Goal: Use online tool/utility: Utilize a website feature to perform a specific function

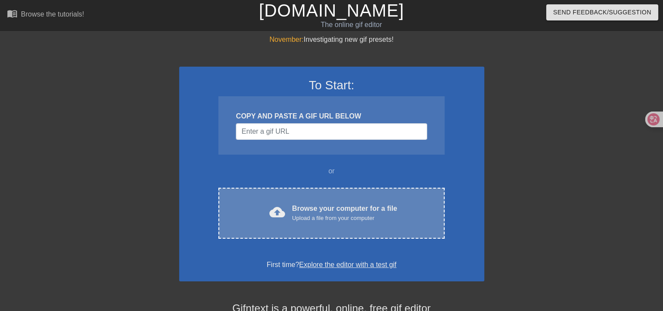
click at [330, 219] on div "Upload a file from your computer" at bounding box center [344, 218] width 105 height 9
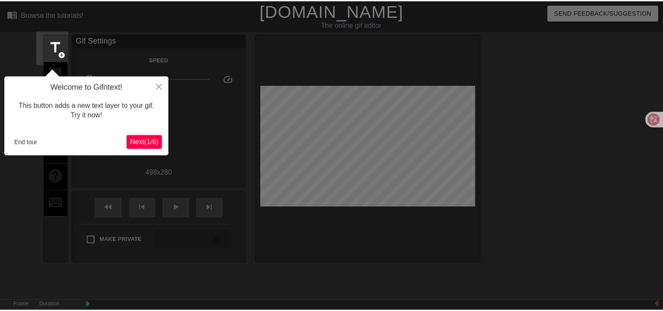
scroll to position [21, 0]
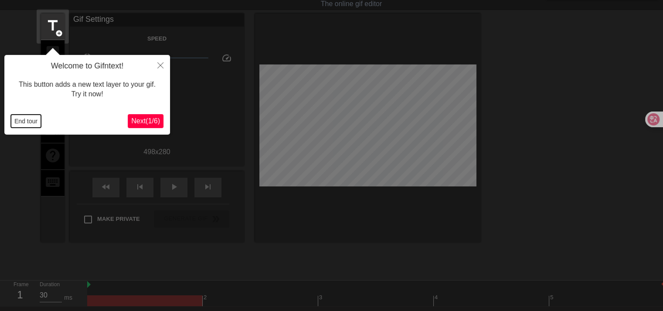
click at [24, 122] on button "End tour" at bounding box center [26, 121] width 30 height 13
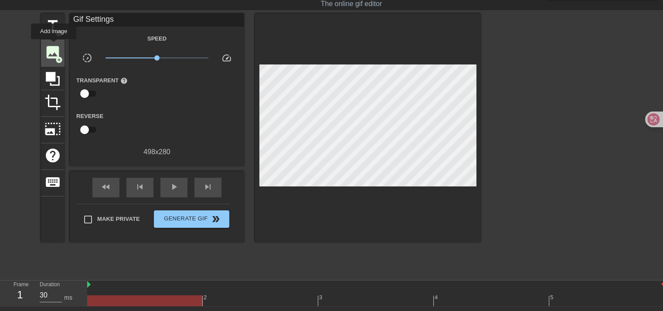
click at [54, 45] on span "image" at bounding box center [52, 52] width 17 height 17
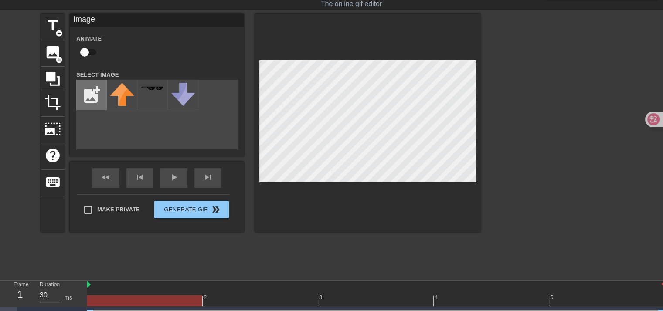
click at [98, 93] on input "file" at bounding box center [92, 95] width 30 height 30
type input "C:\fakepath\ac7dd4c528c9504bd3e137053afe61de-removebg-preview.png"
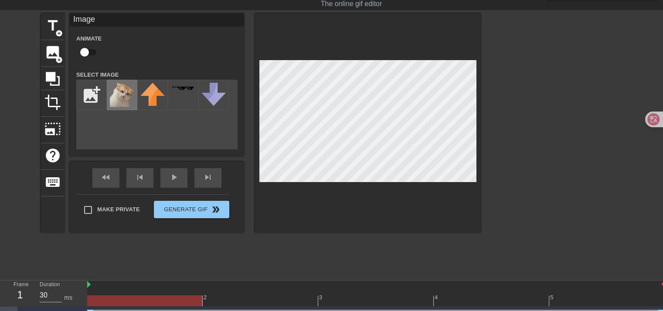
click at [116, 96] on img at bounding box center [122, 95] width 24 height 24
click at [553, 119] on div at bounding box center [557, 145] width 131 height 262
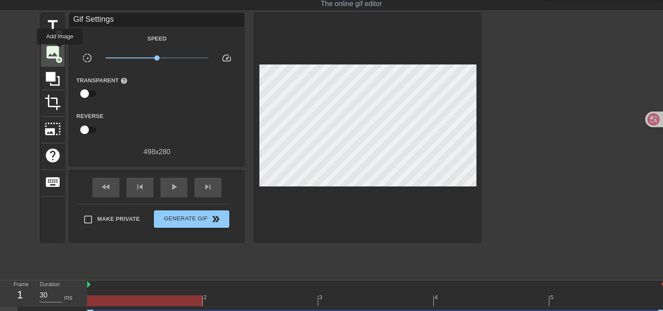
click at [60, 51] on span "image" at bounding box center [52, 52] width 17 height 17
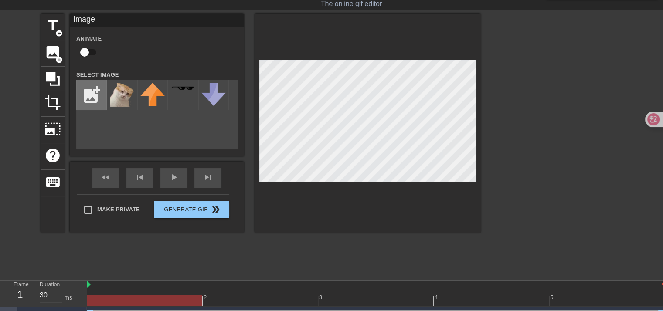
click at [99, 96] on input "file" at bounding box center [92, 95] width 30 height 30
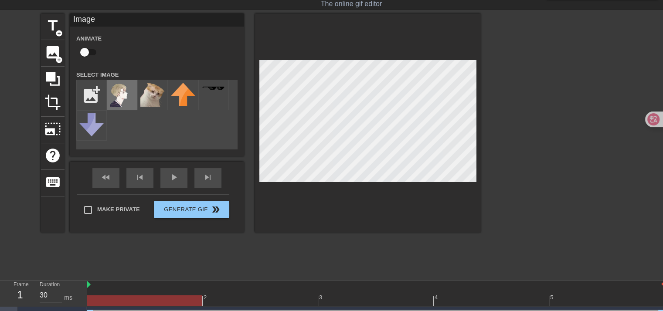
click at [117, 92] on img at bounding box center [122, 95] width 24 height 24
click at [54, 56] on span "image" at bounding box center [52, 52] width 17 height 17
click at [93, 98] on input "file" at bounding box center [92, 95] width 30 height 30
type input "C:\fakepath\images-removebg-preview.png"
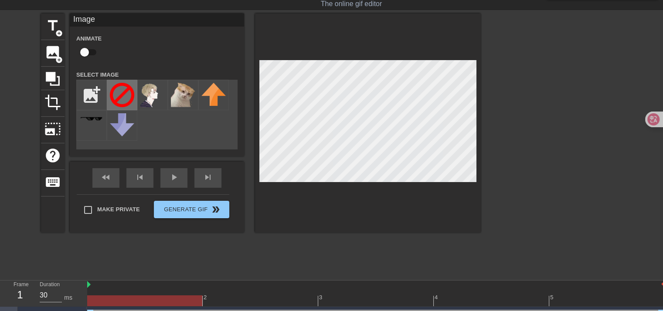
click at [126, 97] on img at bounding box center [122, 95] width 24 height 24
click at [533, 116] on div at bounding box center [557, 145] width 131 height 262
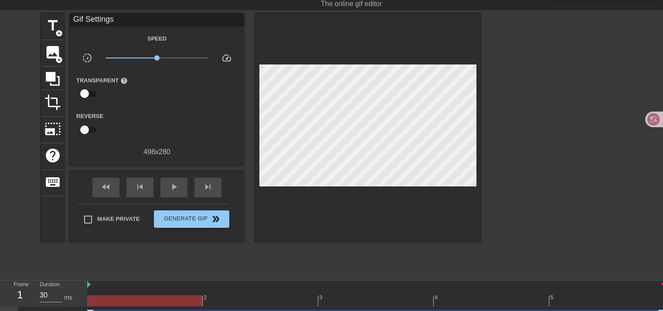
click at [529, 133] on div at bounding box center [557, 145] width 131 height 262
click at [211, 219] on span "double_arrow" at bounding box center [216, 219] width 10 height 10
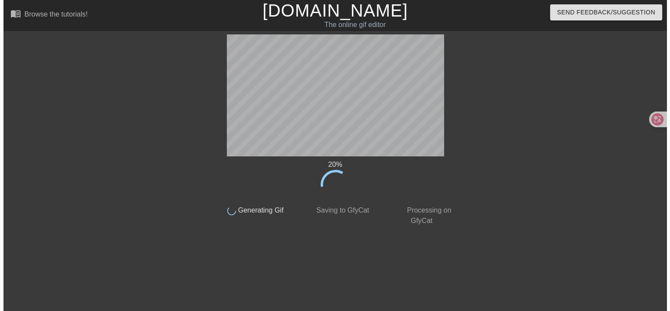
scroll to position [0, 0]
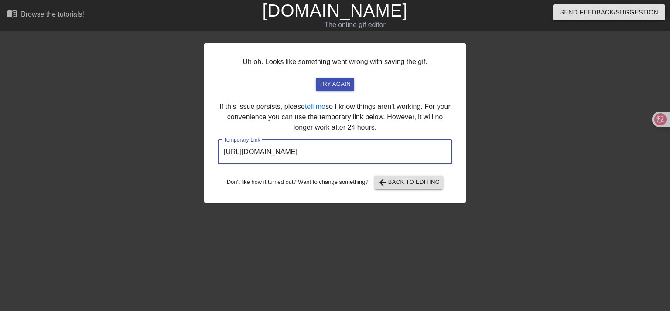
drag, startPoint x: 396, startPoint y: 161, endPoint x: 157, endPoint y: 156, distance: 239.5
click at [158, 155] on div "Uh oh. Looks like something went wrong with saving the gif. try again If this i…" at bounding box center [335, 165] width 670 height 262
